Goal: Information Seeking & Learning: Learn about a topic

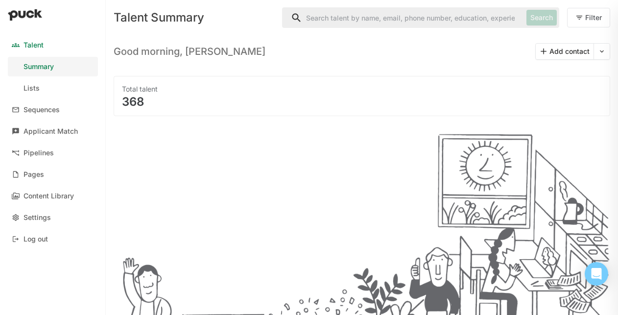
click at [321, 25] on input "Search" at bounding box center [402, 18] width 240 height 20
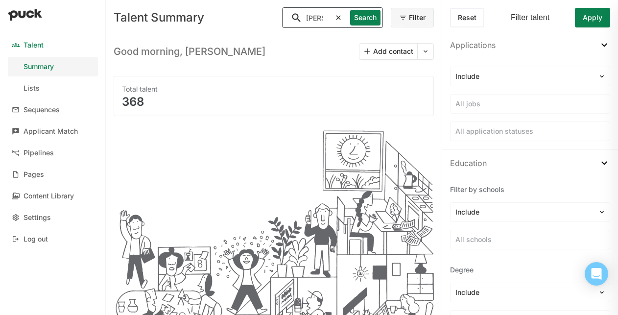
type input "[PERSON_NAME]"
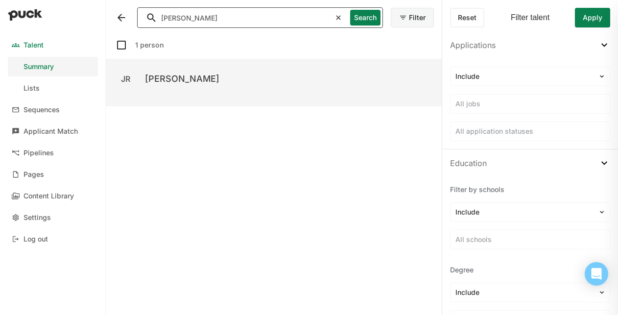
click at [159, 78] on div "[PERSON_NAME]" at bounding box center [182, 79] width 74 height 12
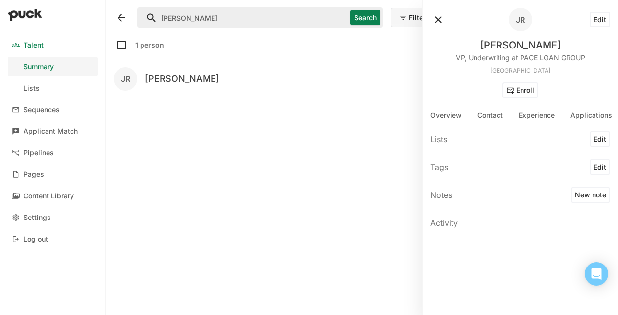
click at [522, 48] on div "[PERSON_NAME]" at bounding box center [520, 45] width 80 height 12
click at [568, 116] on div "Applications" at bounding box center [590, 116] width 57 height 20
click at [493, 142] on div "Applications" at bounding box center [519, 138] width 195 height 27
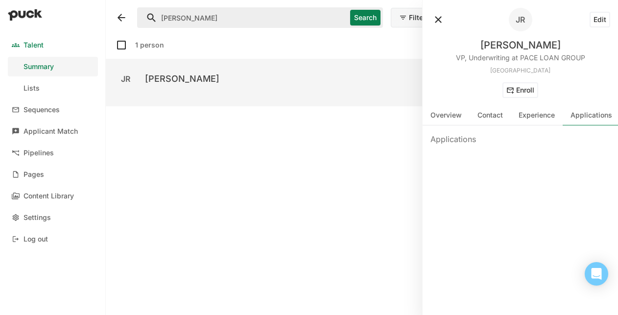
click at [251, 75] on div "JR [PERSON_NAME]" at bounding box center [274, 78] width 320 height 23
click at [187, 77] on div "[PERSON_NAME]" at bounding box center [182, 79] width 74 height 12
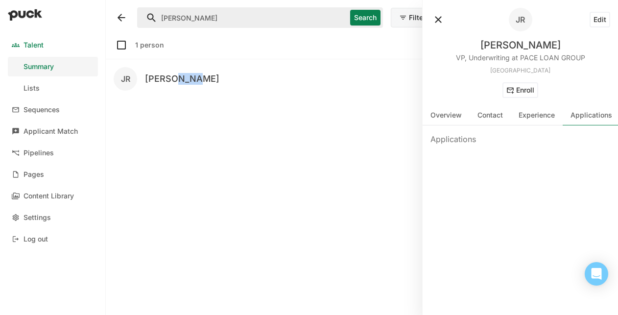
click at [435, 23] on button at bounding box center [438, 20] width 16 height 16
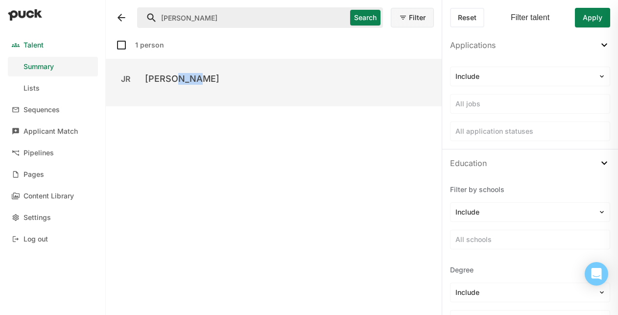
click at [309, 96] on div "JR [PERSON_NAME]" at bounding box center [274, 82] width 336 height 47
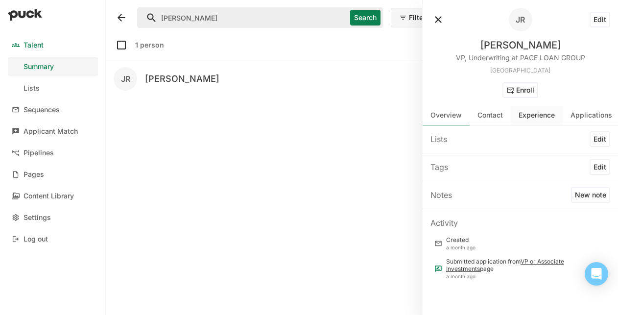
click at [516, 111] on div "Experience" at bounding box center [537, 116] width 52 height 20
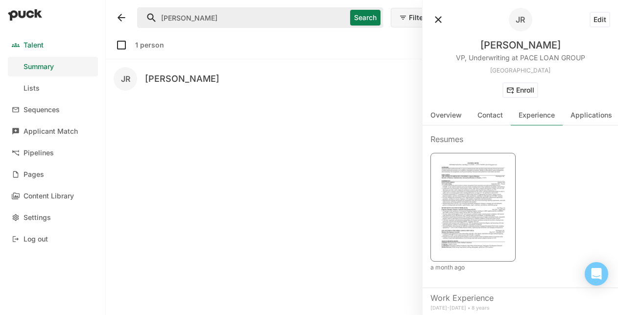
click at [480, 233] on img at bounding box center [473, 206] width 72 height 94
